Goal: Obtain resource: Download file/media

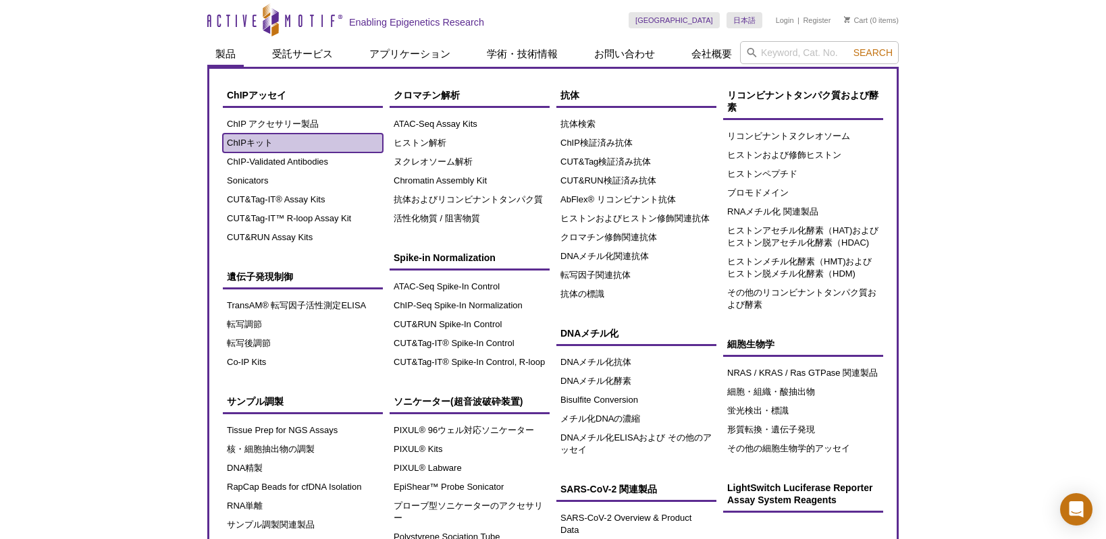
click at [280, 136] on link "ChIPキット" at bounding box center [303, 143] width 160 height 19
click at [278, 141] on link "ChIPキット" at bounding box center [303, 143] width 160 height 19
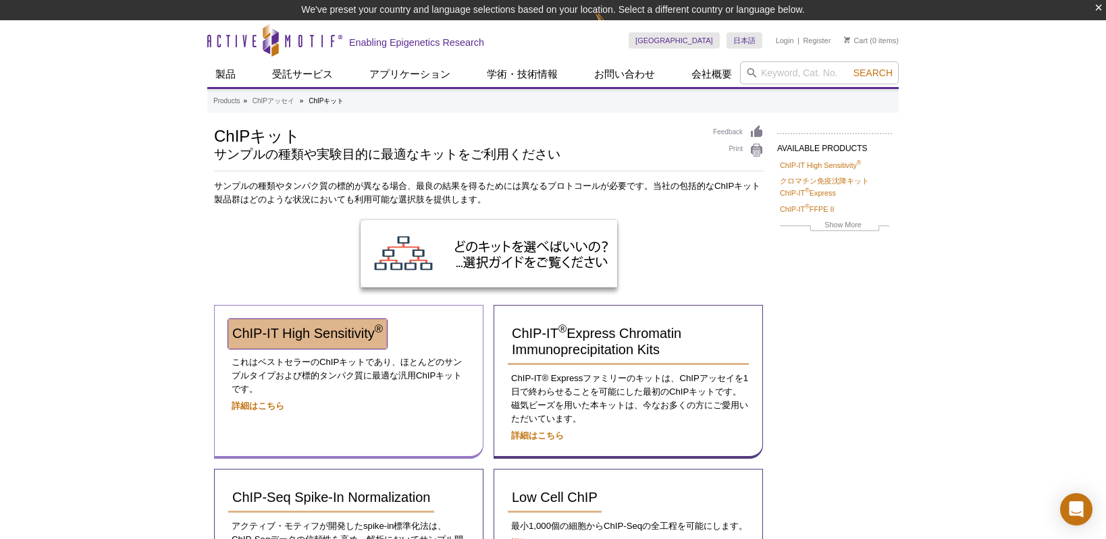
click at [286, 338] on span "ChIP-IT High Sensitivity ®" at bounding box center [307, 333] width 151 height 15
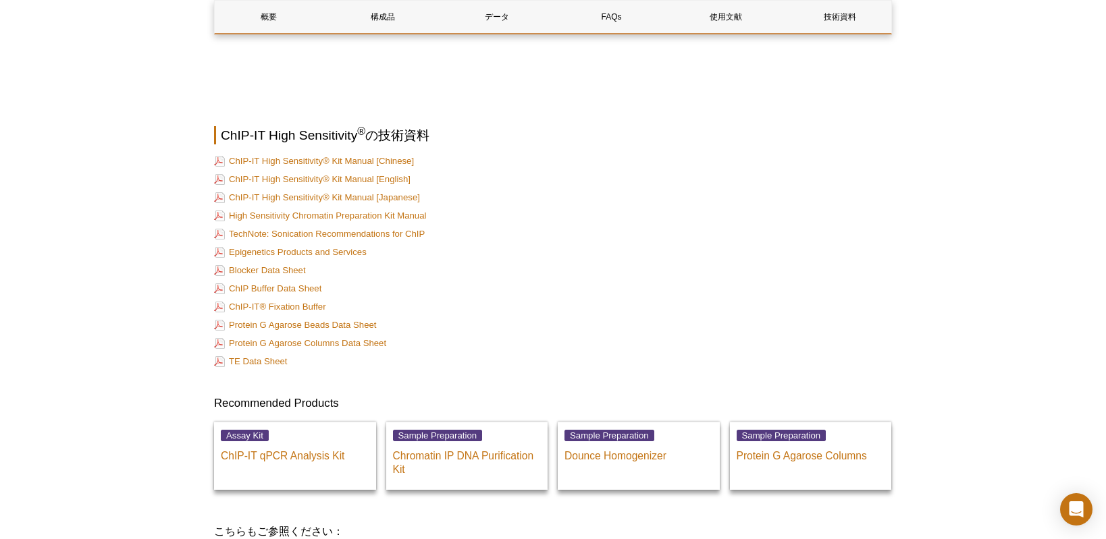
scroll to position [4867, 0]
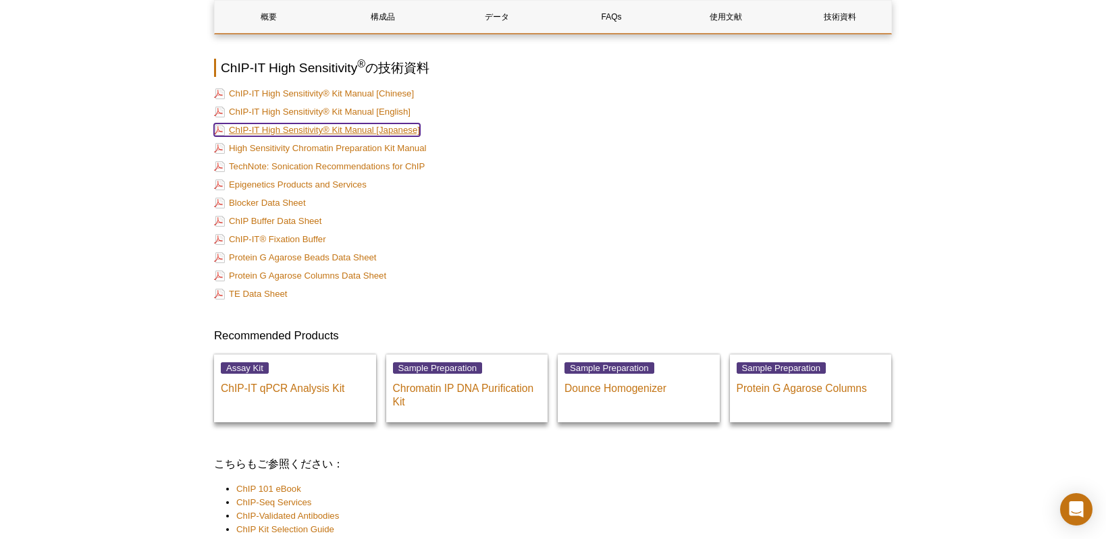
click at [400, 136] on link "ChIP-IT High Sensitivity® Kit Manual [Japanese]" at bounding box center [317, 130] width 206 height 13
